Goal: Navigation & Orientation: Go to known website

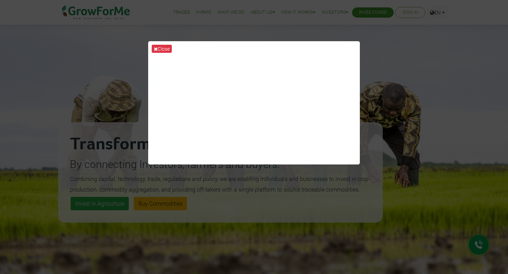
click at [379, 61] on div "Close" at bounding box center [254, 137] width 508 height 274
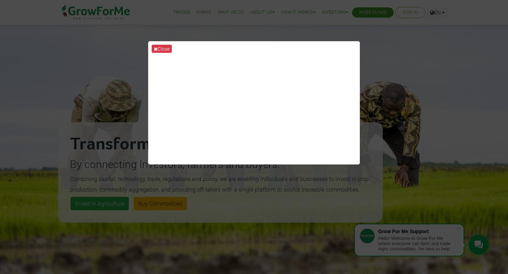
click at [369, 73] on div "Close" at bounding box center [254, 137] width 508 height 274
click at [166, 47] on button "Close" at bounding box center [162, 49] width 20 height 8
